Goal: Task Accomplishment & Management: Use online tool/utility

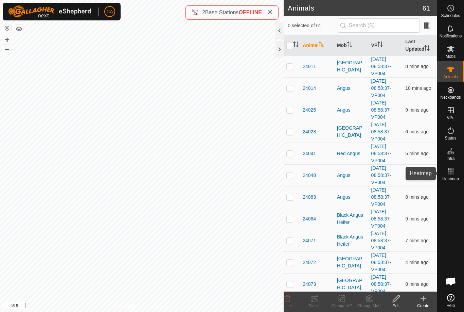
click at [457, 175] on es-heatmap-svg-icon at bounding box center [451, 171] width 12 height 11
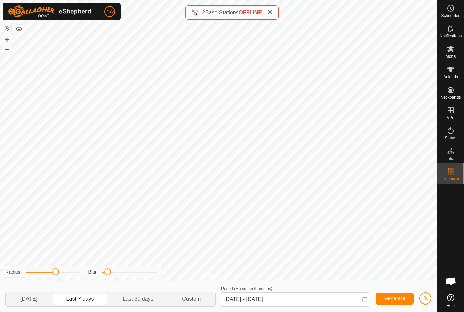
click at [33, 304] on span "[DATE]" at bounding box center [28, 298] width 43 height 11
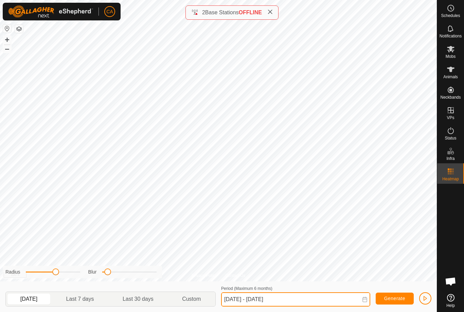
click at [257, 301] on input "[DATE] - [DATE]" at bounding box center [295, 299] width 149 height 14
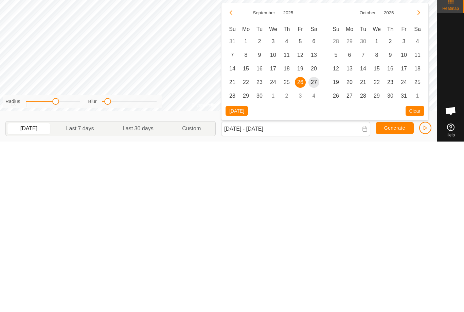
click at [276, 247] on span "24" at bounding box center [273, 252] width 11 height 11
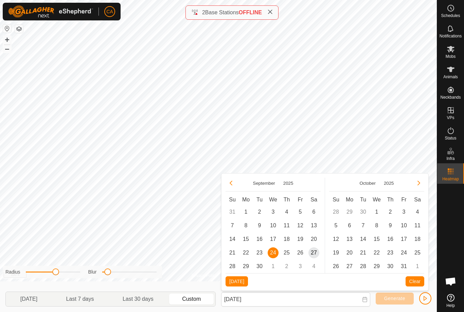
click at [315, 254] on span "27" at bounding box center [314, 252] width 11 height 11
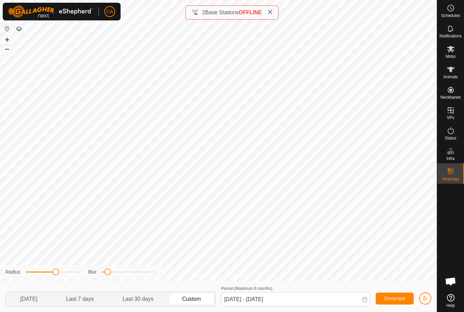
click at [399, 296] on span "Generate" at bounding box center [395, 297] width 21 height 5
click at [60, 268] on div "Radius" at bounding box center [42, 271] width 75 height 7
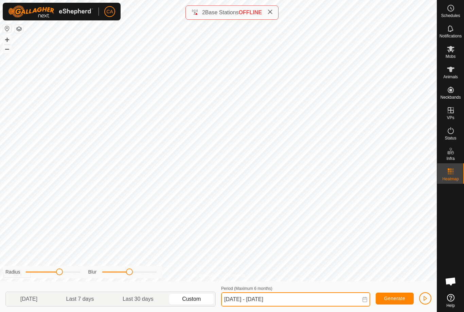
click at [252, 306] on input "[DATE] - [DATE]" at bounding box center [295, 299] width 149 height 14
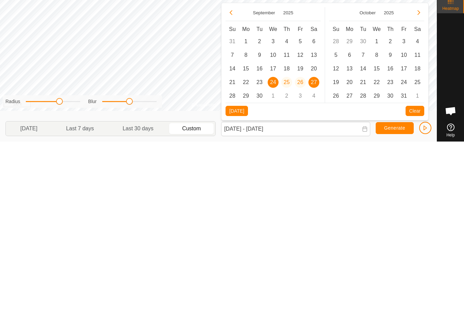
click at [289, 247] on span "25" at bounding box center [287, 252] width 11 height 11
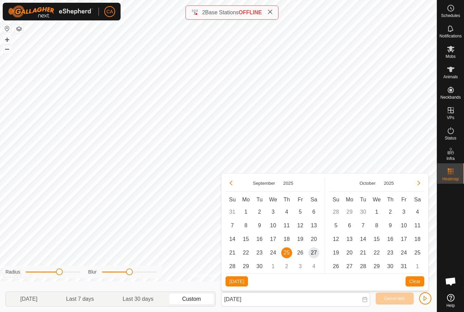
click at [314, 250] on span "27" at bounding box center [314, 252] width 11 height 11
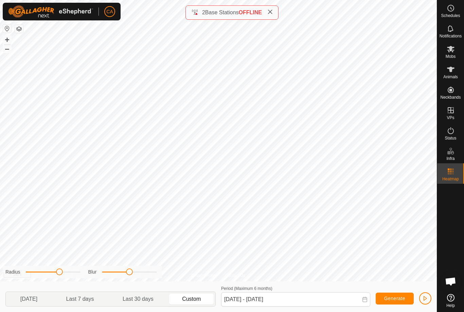
click at [397, 296] on span "Generate" at bounding box center [395, 297] width 21 height 5
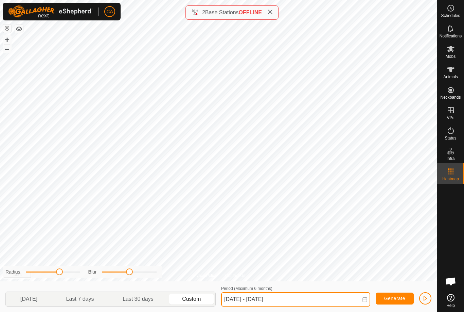
click at [263, 300] on input "[DATE] - [DATE]" at bounding box center [295, 299] width 149 height 14
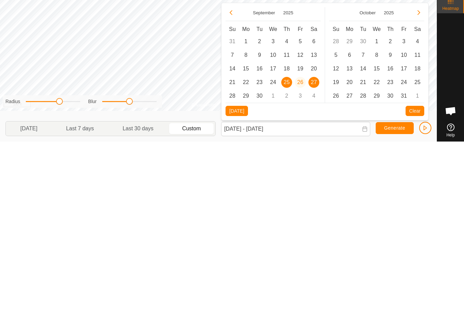
click at [234, 261] on span "28" at bounding box center [232, 266] width 11 height 11
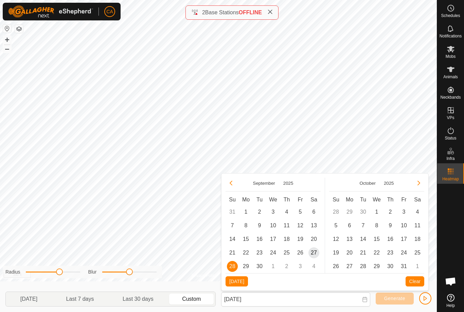
click at [288, 249] on span "25" at bounding box center [287, 252] width 11 height 11
click at [232, 263] on span "28" at bounding box center [232, 266] width 11 height 11
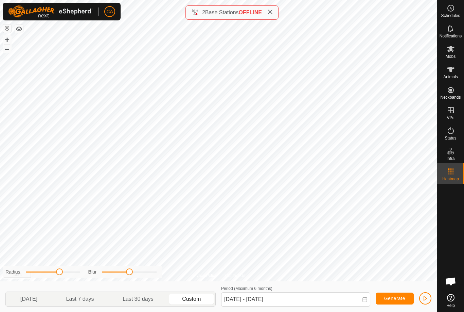
click at [396, 299] on span "Generate" at bounding box center [395, 297] width 21 height 5
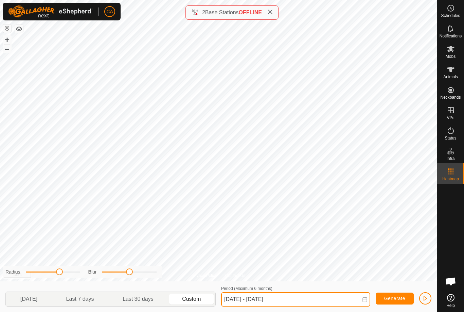
click at [256, 297] on input "[DATE] - [DATE]" at bounding box center [295, 299] width 149 height 14
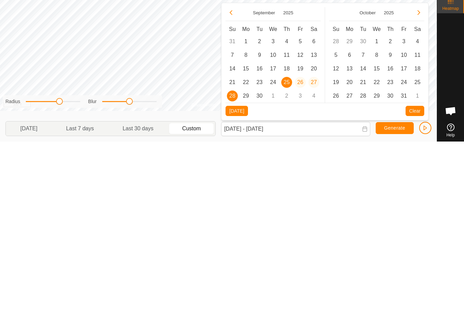
click at [302, 247] on span "26" at bounding box center [300, 252] width 11 height 11
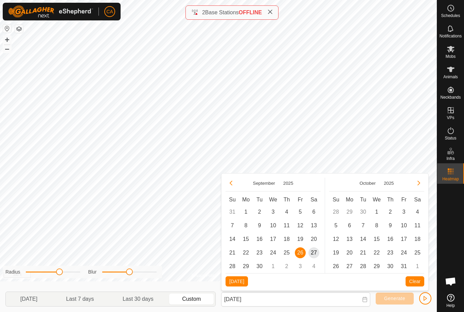
click at [236, 267] on span "28" at bounding box center [232, 266] width 11 height 11
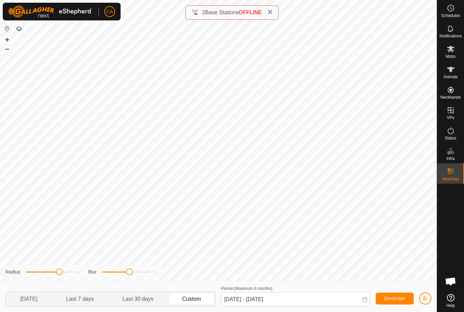
click at [402, 300] on span "Generate" at bounding box center [395, 297] width 21 height 5
click at [37, 295] on span "[DATE]" at bounding box center [28, 299] width 17 height 8
type input "[DATE] - [DATE]"
click at [32, 301] on span "[DATE]" at bounding box center [28, 299] width 17 height 8
click at [398, 298] on span "Generate" at bounding box center [395, 297] width 21 height 5
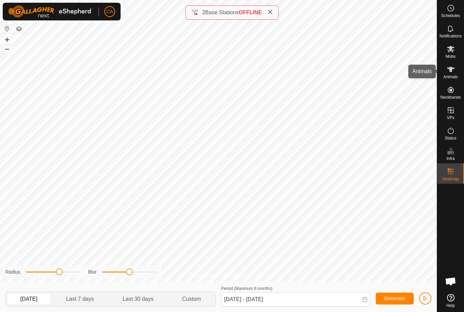
click at [456, 68] on es-animals-svg-icon at bounding box center [451, 69] width 12 height 11
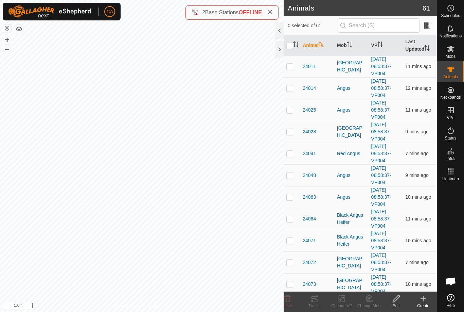
click at [292, 68] on p-checkbox at bounding box center [290, 66] width 7 height 5
checkbox input "true"
click at [294, 91] on td at bounding box center [292, 88] width 16 height 22
checkbox input "true"
click at [297, 108] on td at bounding box center [292, 110] width 16 height 22
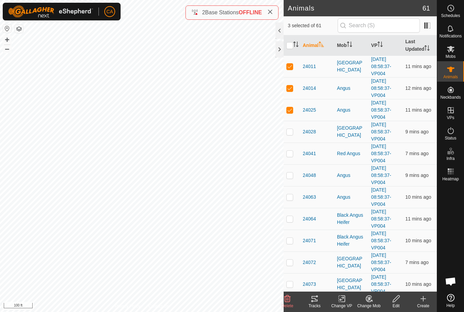
checkbox input "true"
click at [294, 155] on td at bounding box center [292, 153] width 16 height 22
checkbox input "true"
click at [295, 133] on td at bounding box center [292, 132] width 16 height 22
checkbox input "true"
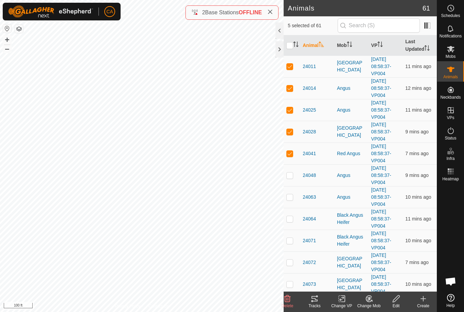
click at [294, 218] on td at bounding box center [292, 219] width 16 height 22
checkbox input "true"
click at [294, 198] on td at bounding box center [292, 197] width 16 height 22
checkbox input "true"
click at [293, 175] on p-checkbox at bounding box center [290, 174] width 7 height 5
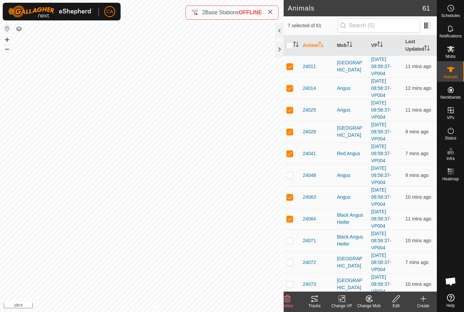
checkbox input "true"
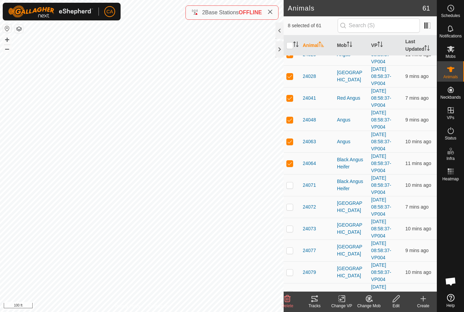
scroll to position [55, 0]
click at [292, 183] on p-checkbox at bounding box center [290, 185] width 7 height 5
checkbox input "true"
click at [295, 205] on td at bounding box center [292, 207] width 16 height 22
checkbox input "true"
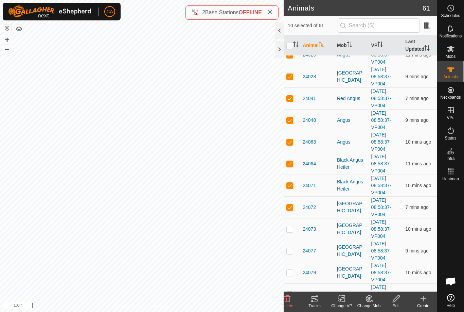
click at [319, 301] on tracks-svg-icon at bounding box center [314, 298] width 27 height 8
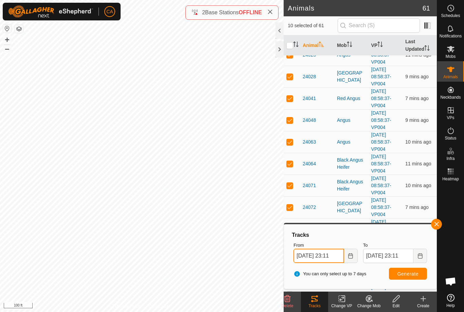
click at [331, 253] on input "[DATE] 23:11" at bounding box center [319, 256] width 50 height 14
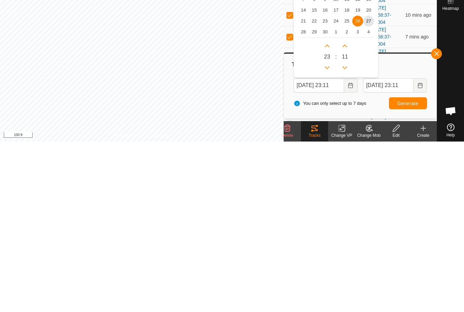
click at [345, 186] on span "25" at bounding box center [347, 191] width 11 height 11
type input "[DATE] 23:11"
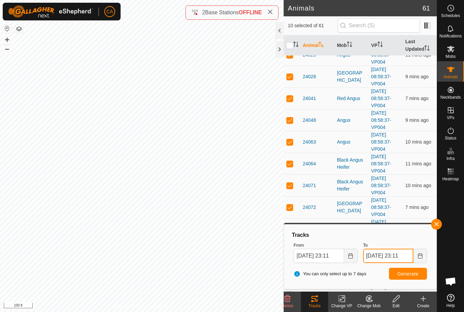
click at [400, 255] on input "[DATE] 23:11" at bounding box center [388, 256] width 50 height 14
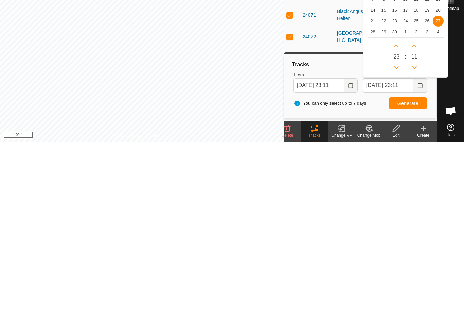
click at [375, 197] on span "28" at bounding box center [373, 202] width 11 height 11
type input "[DATE] 23:11"
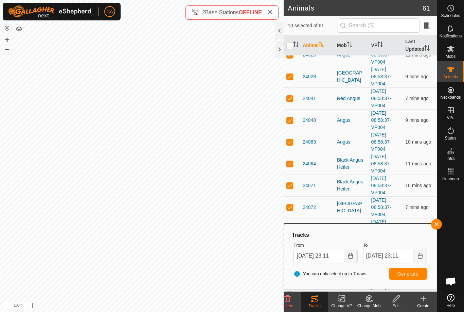
click at [409, 274] on span "Generate" at bounding box center [408, 273] width 21 height 5
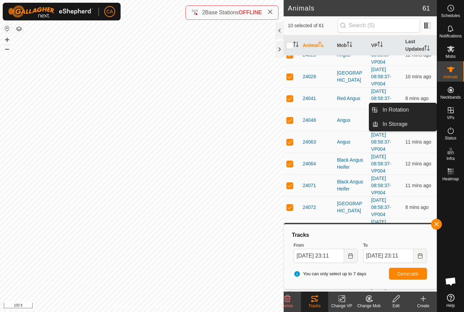
click at [418, 107] on link "In Rotation" at bounding box center [408, 110] width 58 height 14
